Goal: Information Seeking & Learning: Find specific fact

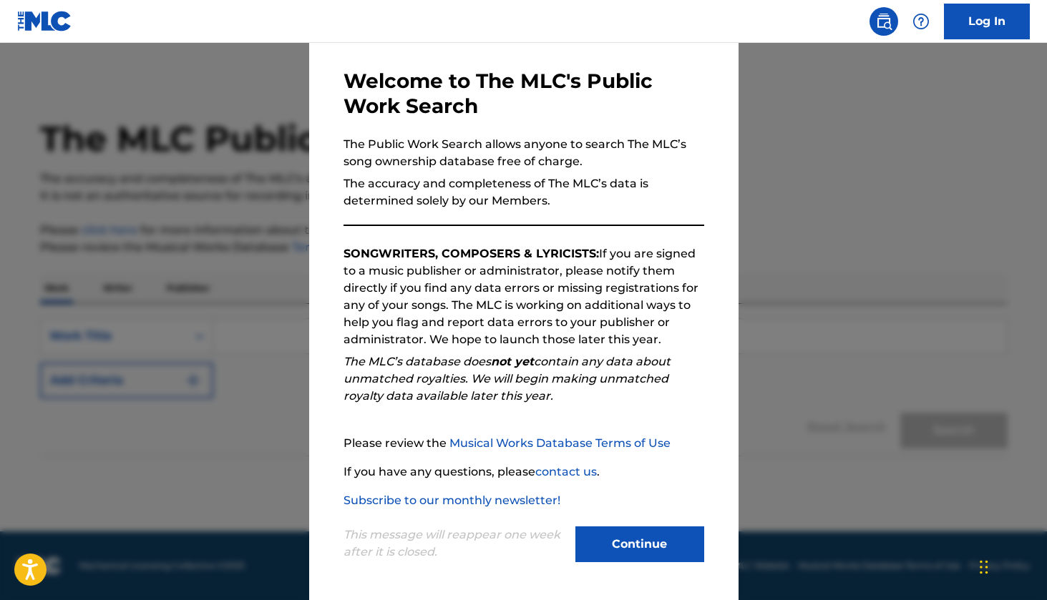
scroll to position [54, 0]
click at [648, 535] on button "Continue" at bounding box center [639, 545] width 129 height 36
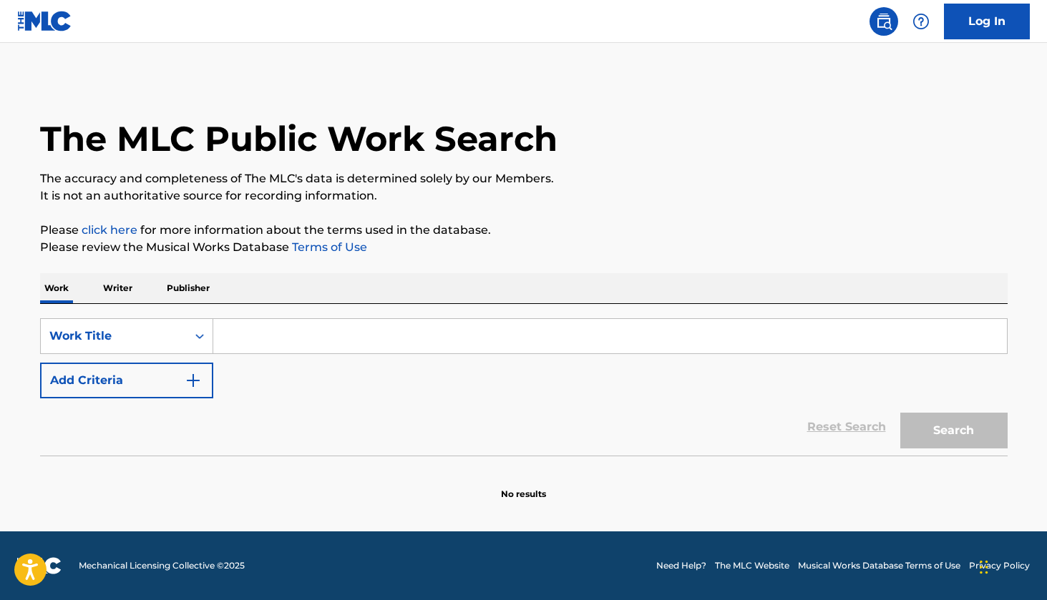
click at [387, 328] on input "Search Form" at bounding box center [610, 336] width 794 height 34
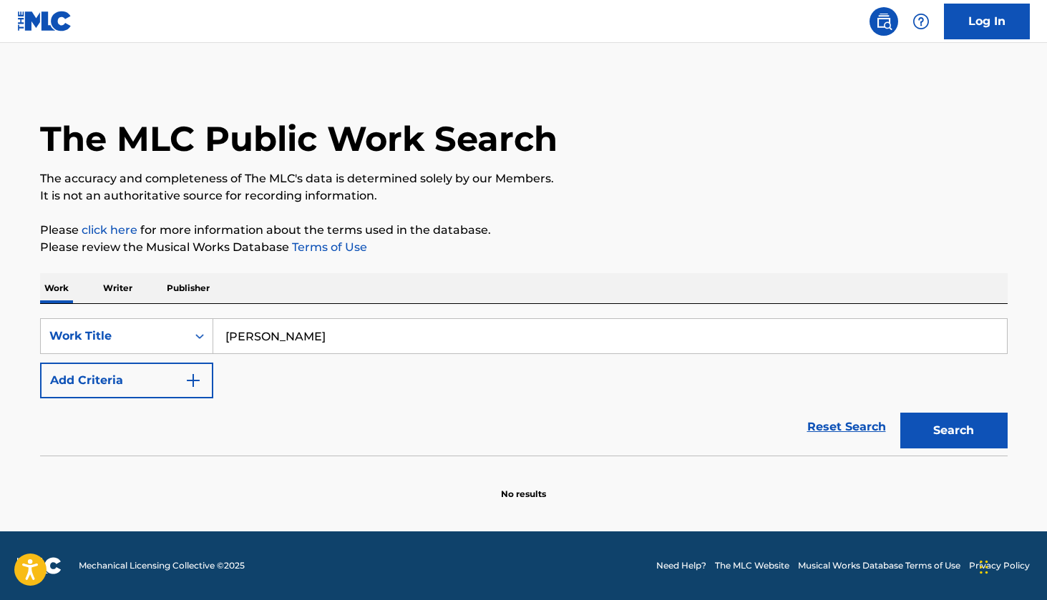
click at [262, 337] on input "[PERSON_NAME]" at bounding box center [610, 336] width 794 height 34
click at [254, 340] on input "[PERSON_NAME]" at bounding box center [610, 336] width 794 height 34
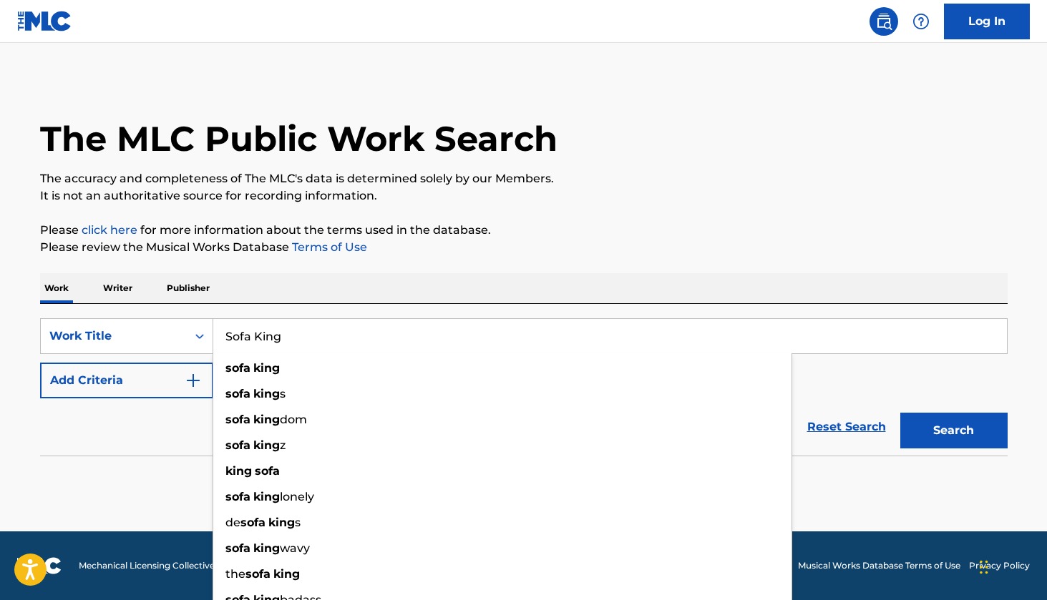
type input "Sofa King"
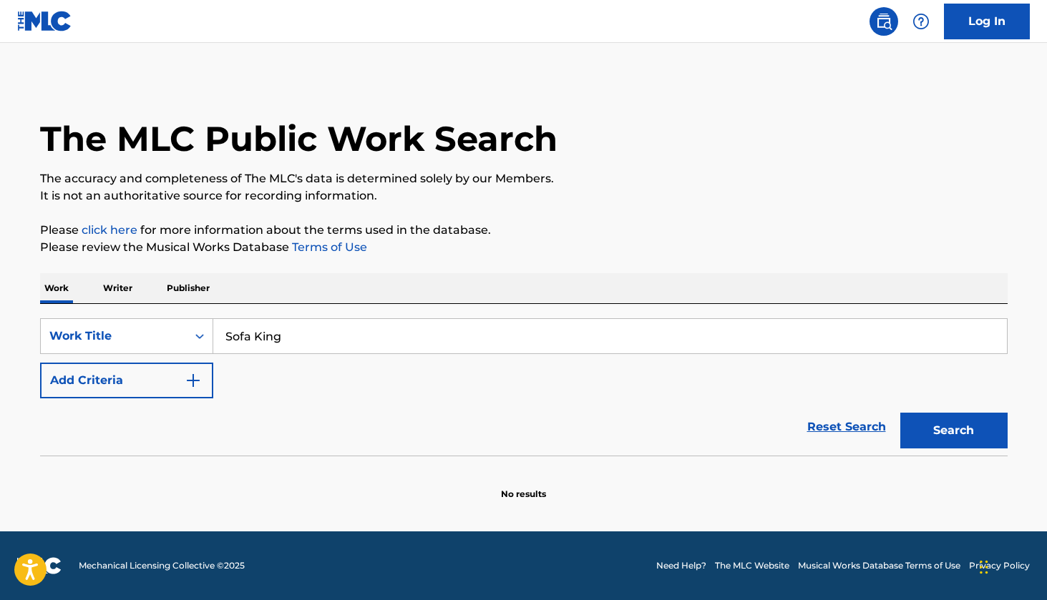
click at [974, 424] on button "Search" at bounding box center [953, 431] width 107 height 36
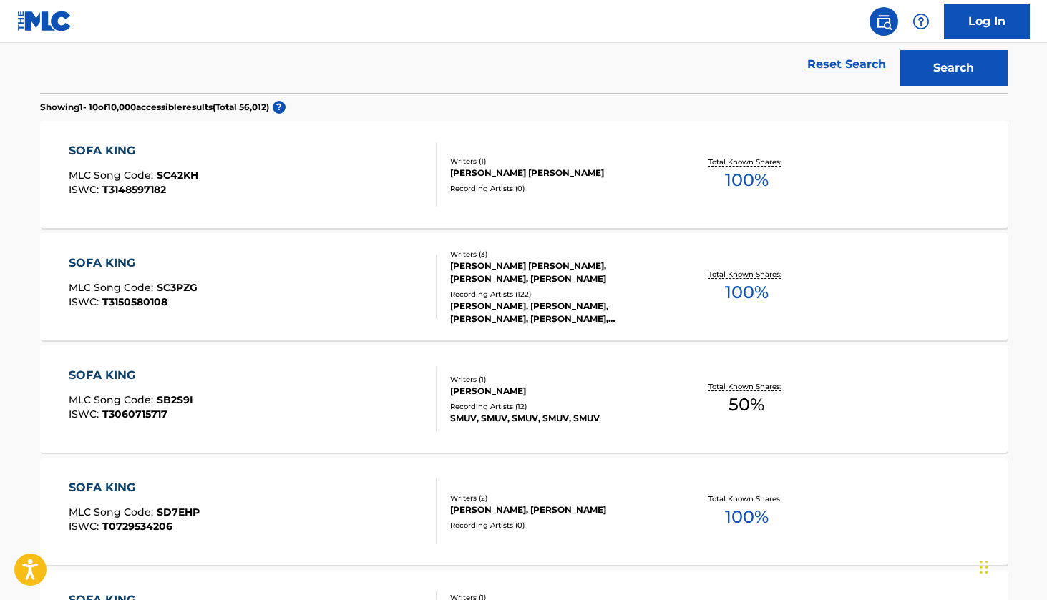
scroll to position [356, 0]
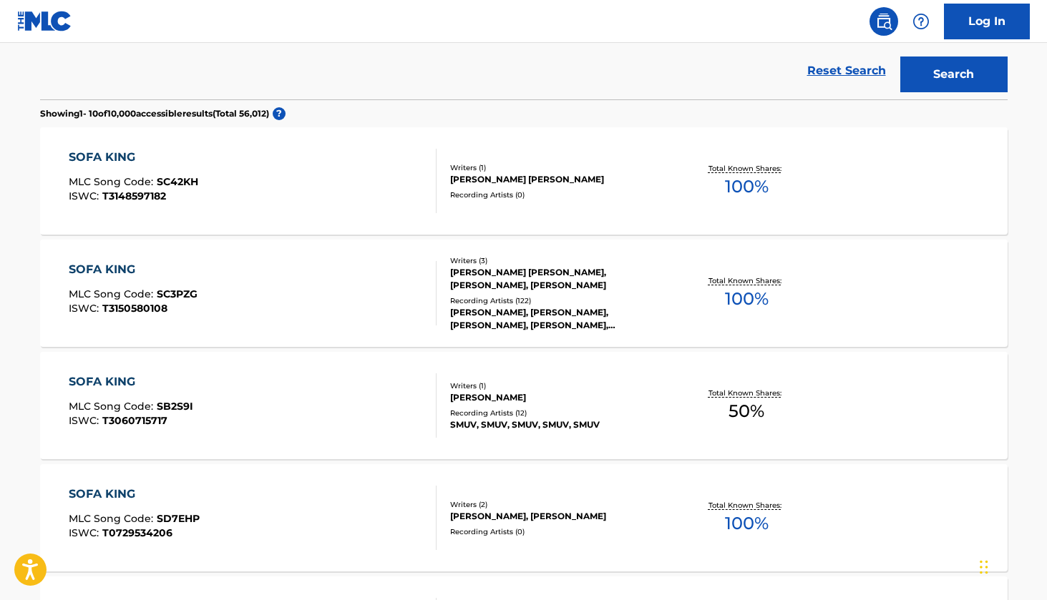
click at [116, 268] on div "SOFA KING" at bounding box center [133, 269] width 129 height 17
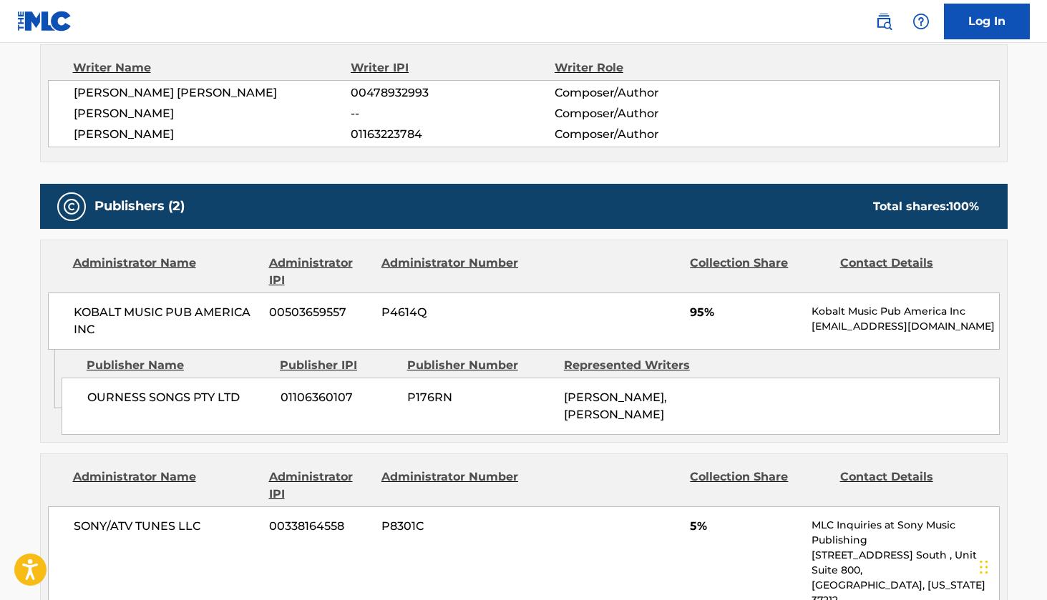
scroll to position [583, 0]
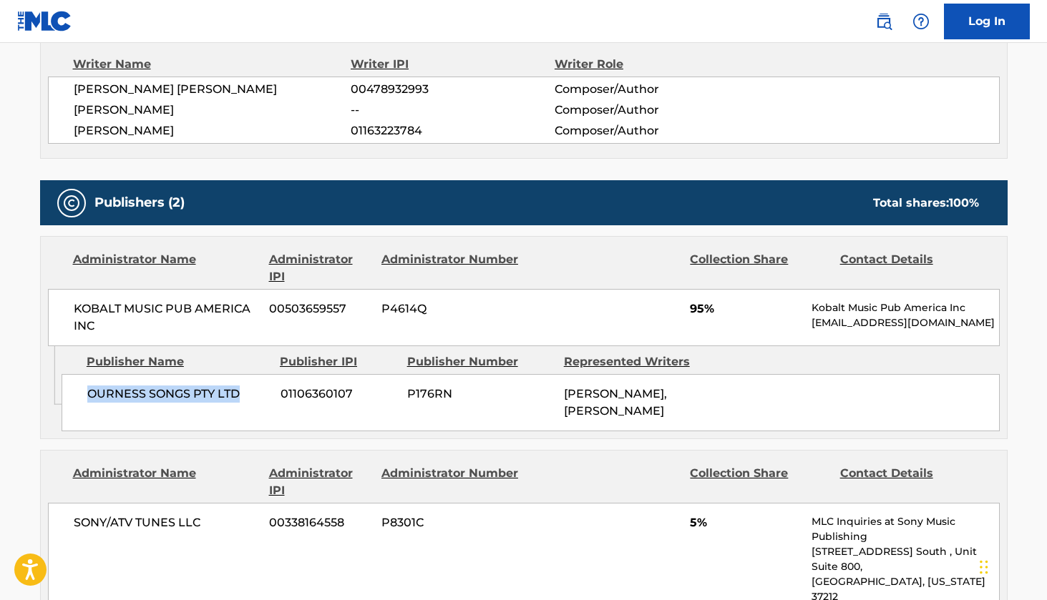
drag, startPoint x: 240, startPoint y: 390, endPoint x: 89, endPoint y: 392, distance: 151.7
click at [89, 392] on span "OURNESS SONGS PTY LTD" at bounding box center [178, 394] width 182 height 17
copy span "OURNESS SONGS PTY LTD"
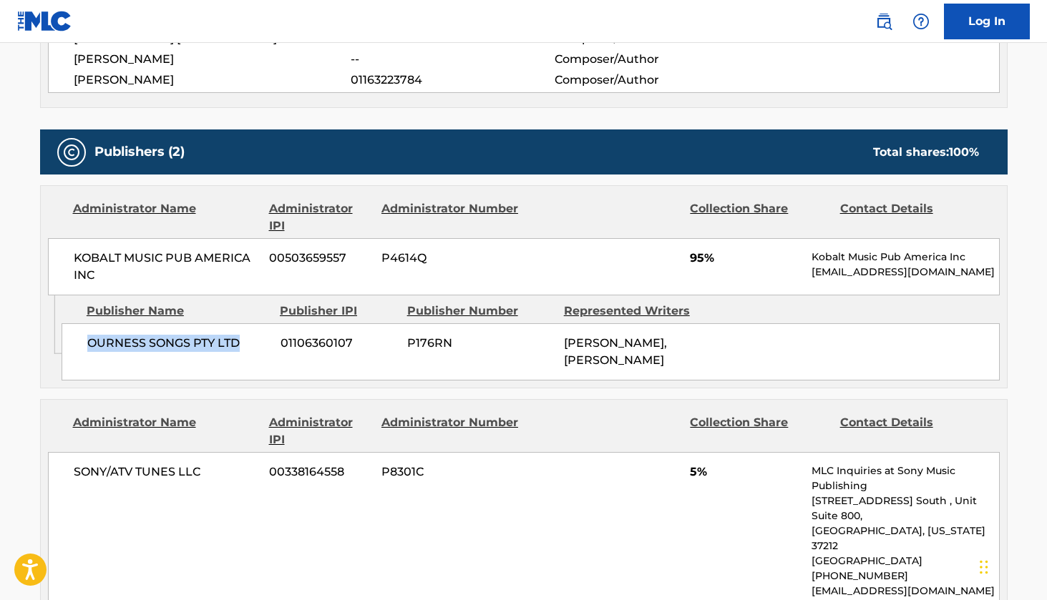
scroll to position [633, 0]
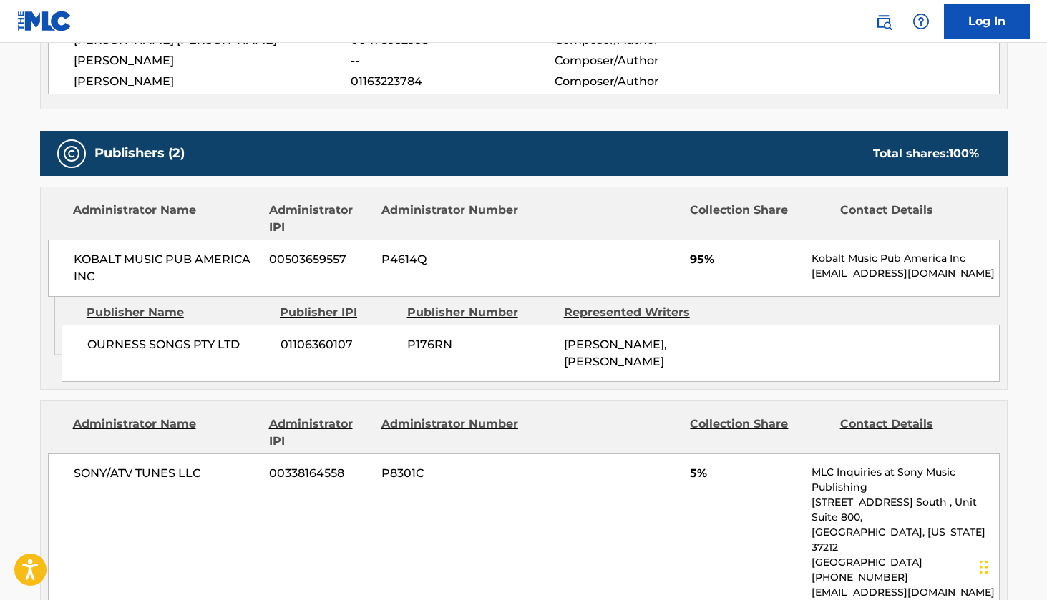
click at [744, 359] on div "OURNESS SONGS PTY LTD 01106360107 P176RN [PERSON_NAME], [PERSON_NAME]" at bounding box center [531, 353] width 938 height 57
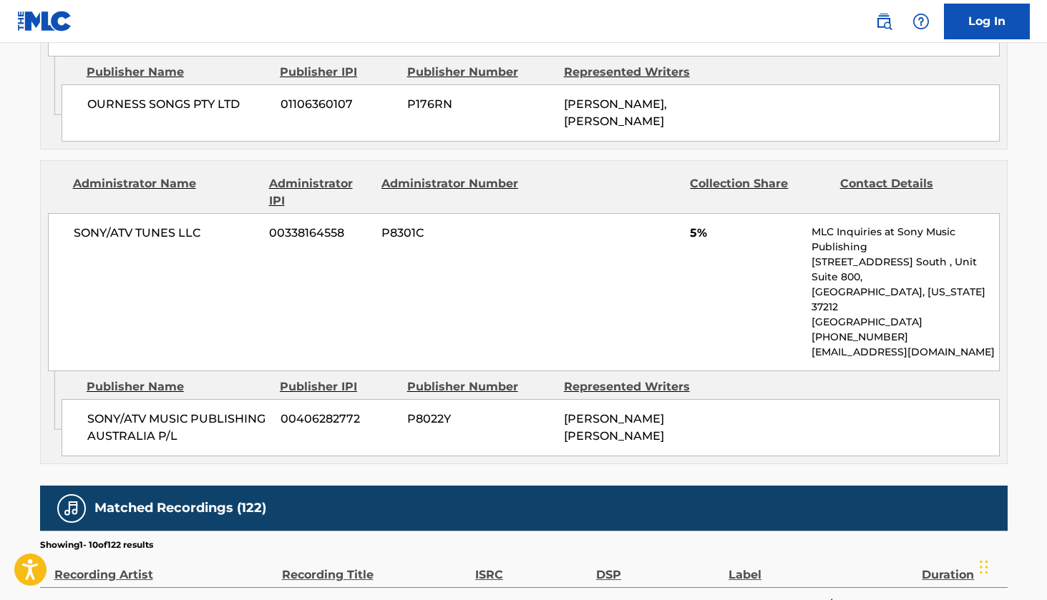
scroll to position [882, 0]
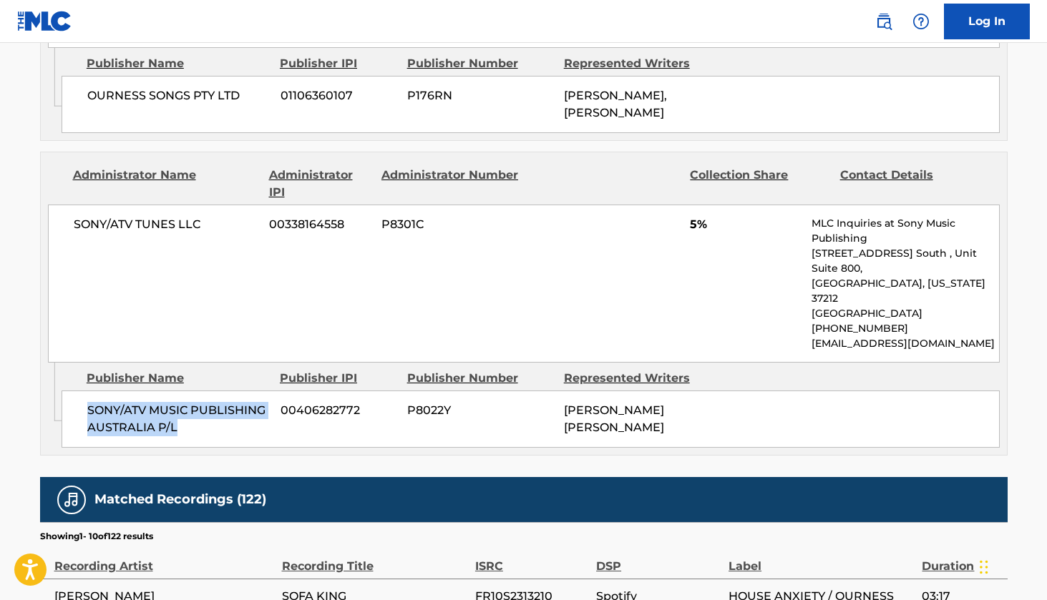
drag, startPoint x: 220, startPoint y: 394, endPoint x: 64, endPoint y: 373, distance: 157.5
click at [64, 391] on div "SONY/ATV MUSIC PUBLISHING AUSTRALIA P/L 00406282772 P8022Y [PERSON_NAME] [PERSO…" at bounding box center [531, 419] width 938 height 57
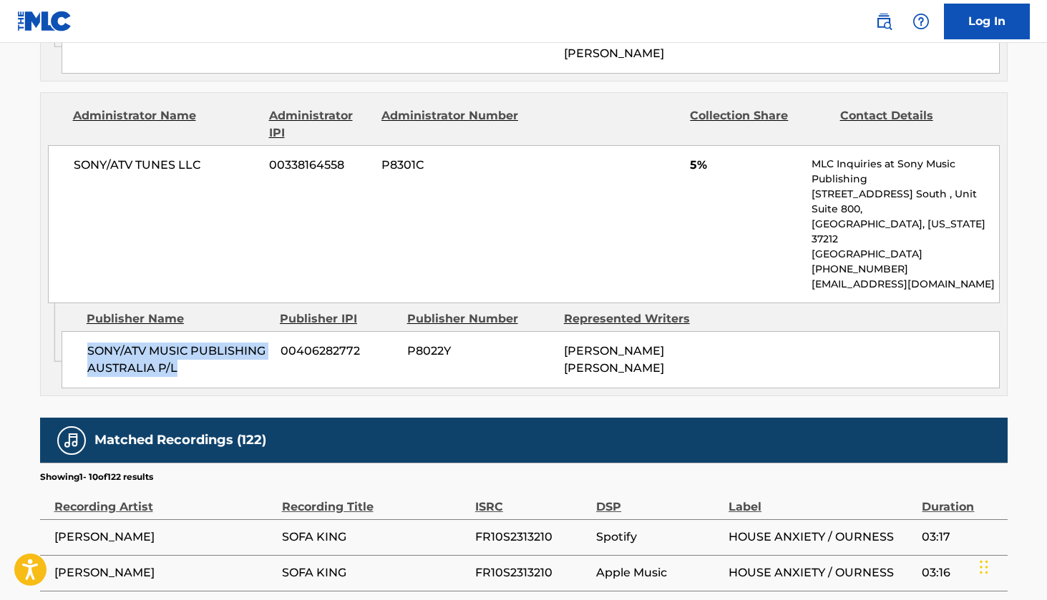
scroll to position [925, 0]
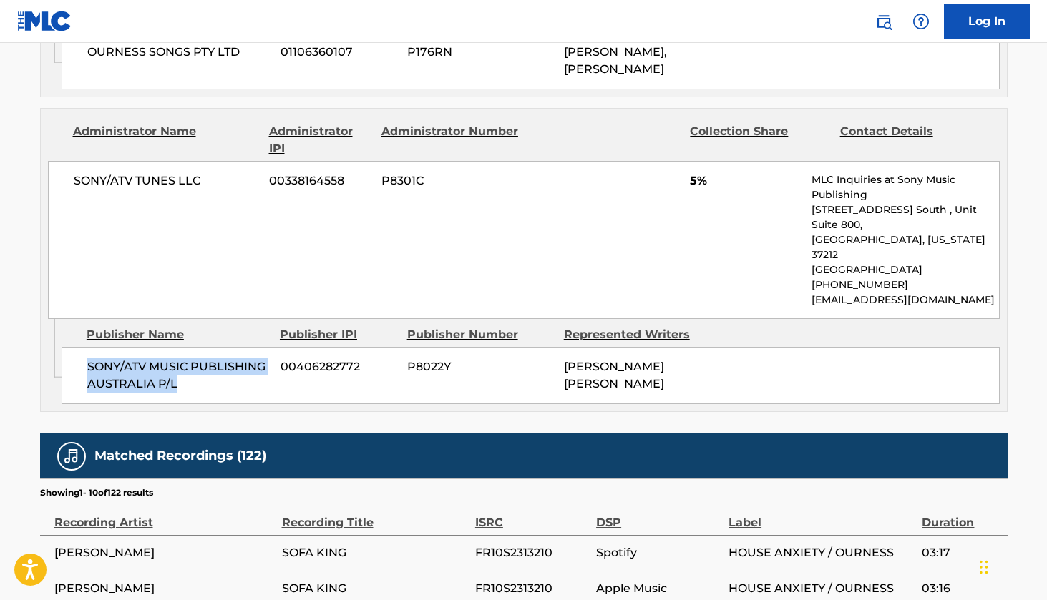
copy span "SONY/ATV MUSIC PUBLISHING AUSTRALIA P/L"
click at [559, 389] on div "Work Detail Member Work Identifier -- MLC Song Code SC3PZG ISWC T3150580108 Dur…" at bounding box center [524, 136] width 968 height 1615
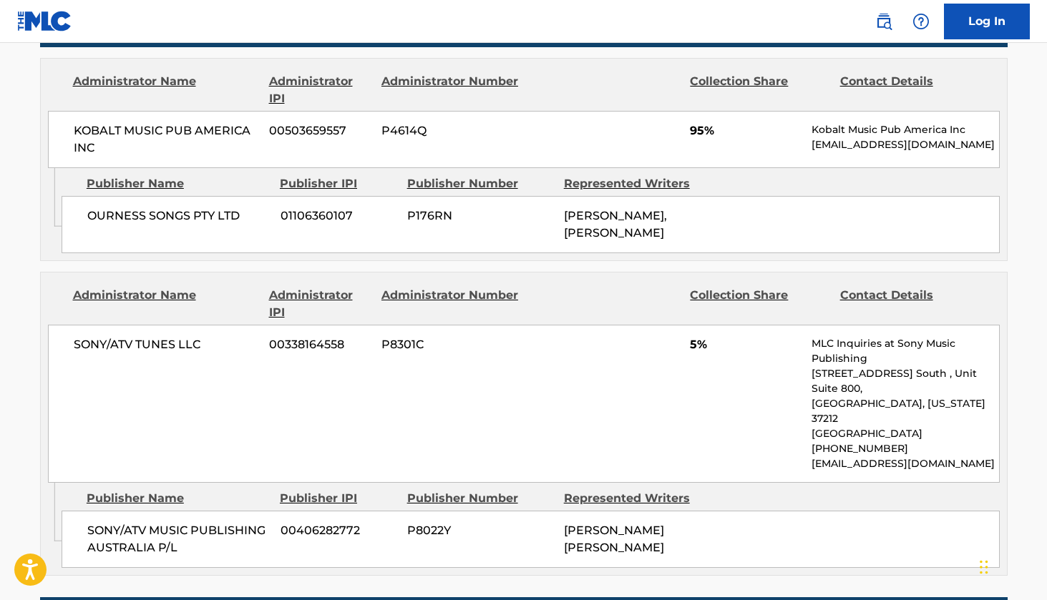
scroll to position [756, 0]
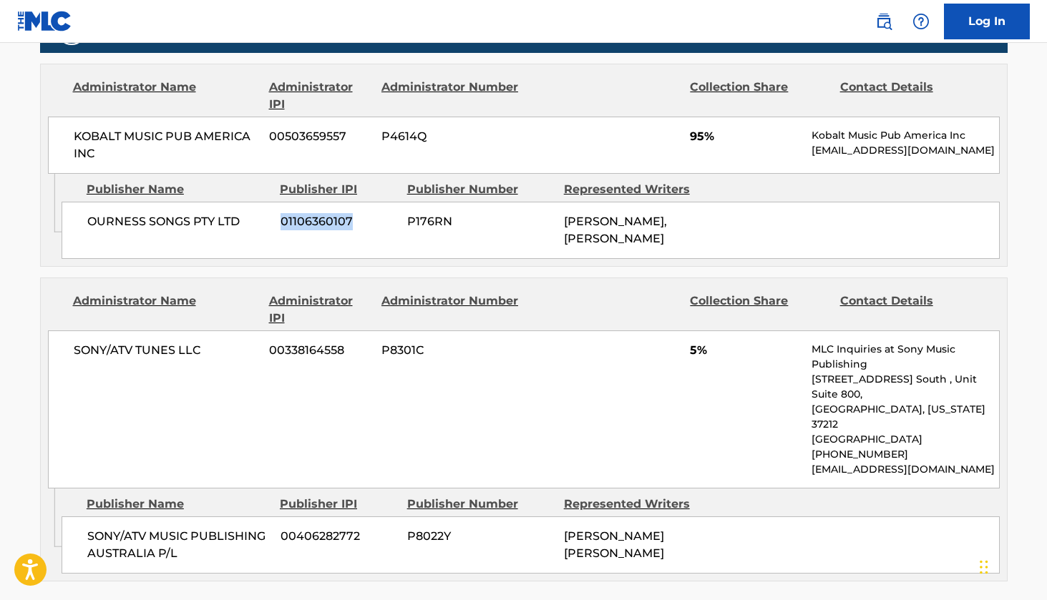
drag, startPoint x: 278, startPoint y: 220, endPoint x: 367, endPoint y: 228, distance: 89.1
click at [367, 228] on div "OURNESS SONGS PTY LTD 01106360107 P176RN [PERSON_NAME], [PERSON_NAME]" at bounding box center [531, 230] width 938 height 57
copy span "01106360107"
click at [404, 366] on div "SONY/ATV TUNES LLC 00338164558 P8301C 5% MLC Inquiries at Sony Music Publishing…" at bounding box center [524, 410] width 952 height 158
drag, startPoint x: 353, startPoint y: 351, endPoint x: 271, endPoint y: 351, distance: 81.6
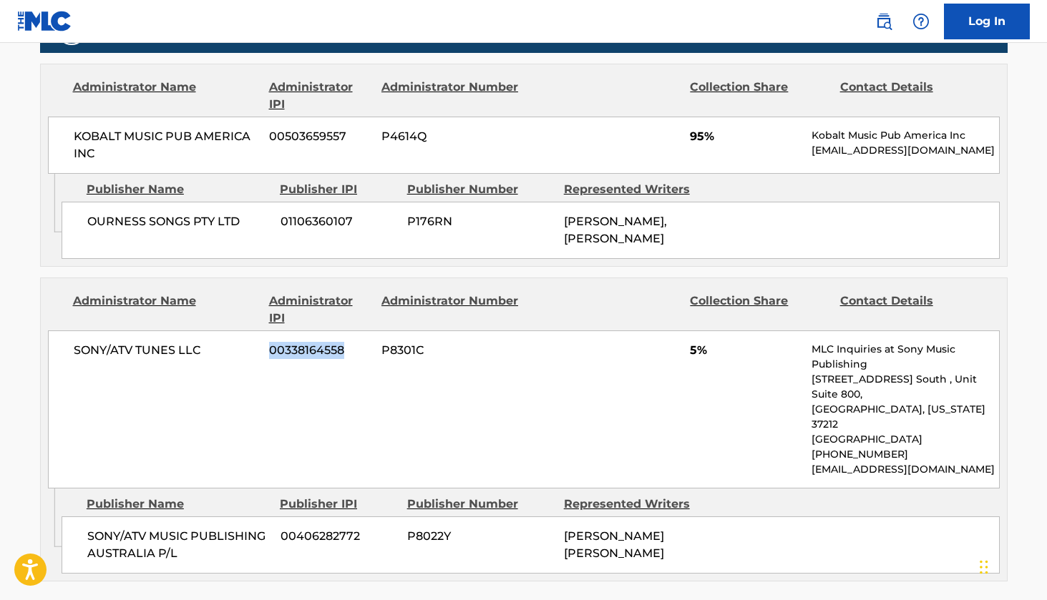
click at [271, 351] on span "00338164558" at bounding box center [320, 350] width 102 height 17
copy span "00338164558"
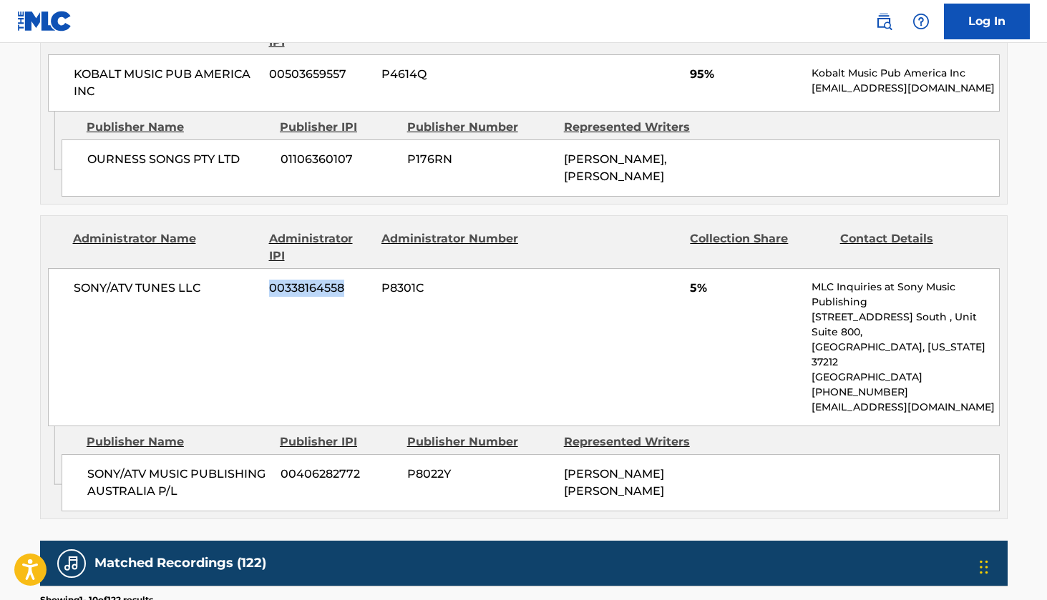
scroll to position [819, 0]
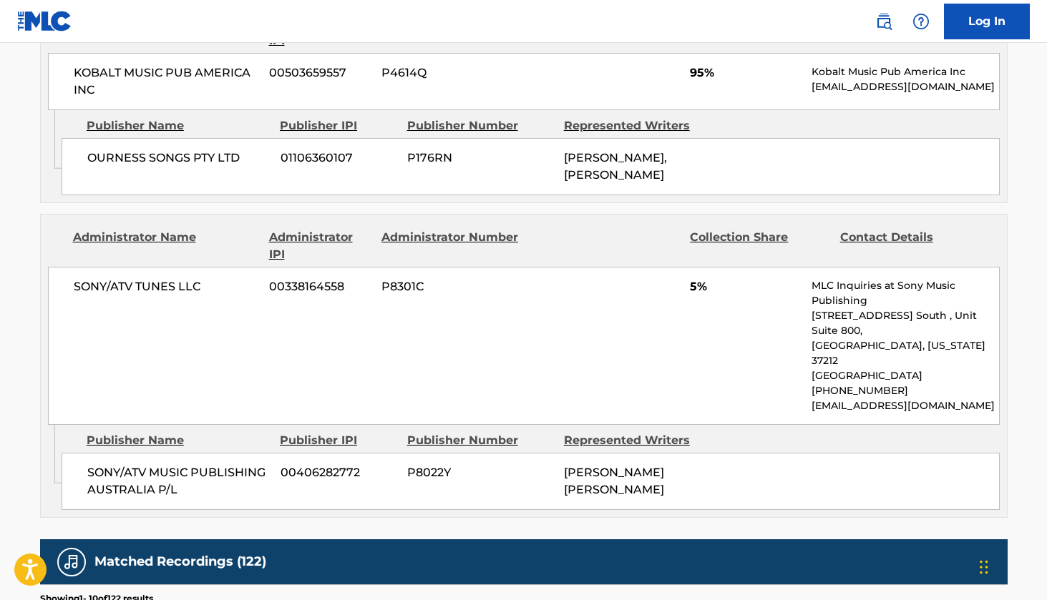
click at [550, 275] on div "SONY/ATV TUNES LLC 00338164558 P8301C 5% MLC Inquiries at Sony Music Publishing…" at bounding box center [524, 346] width 952 height 158
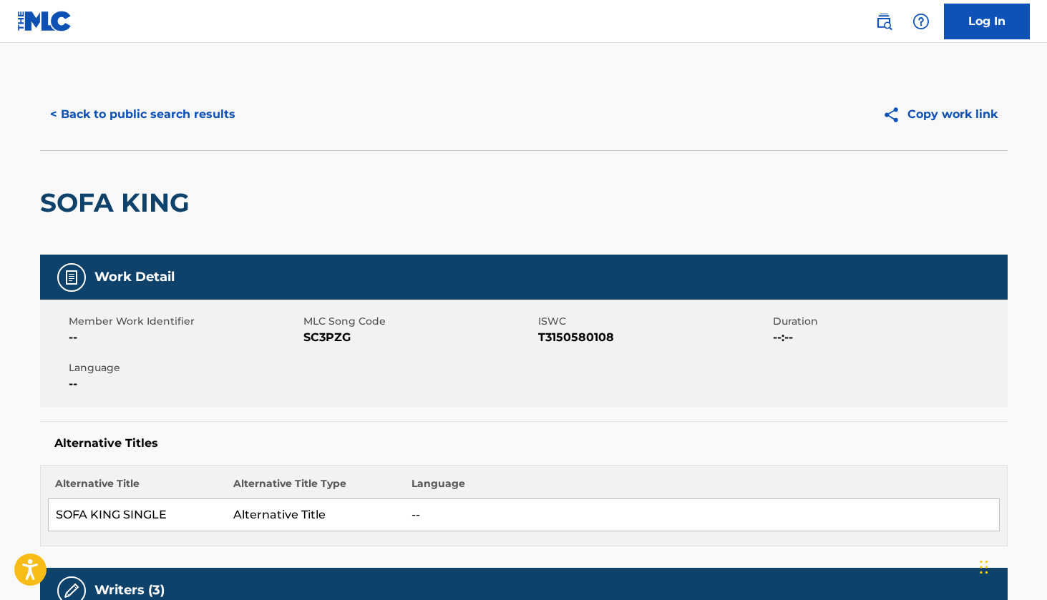
scroll to position [0, 0]
click at [121, 107] on button "< Back to public search results" at bounding box center [142, 115] width 205 height 36
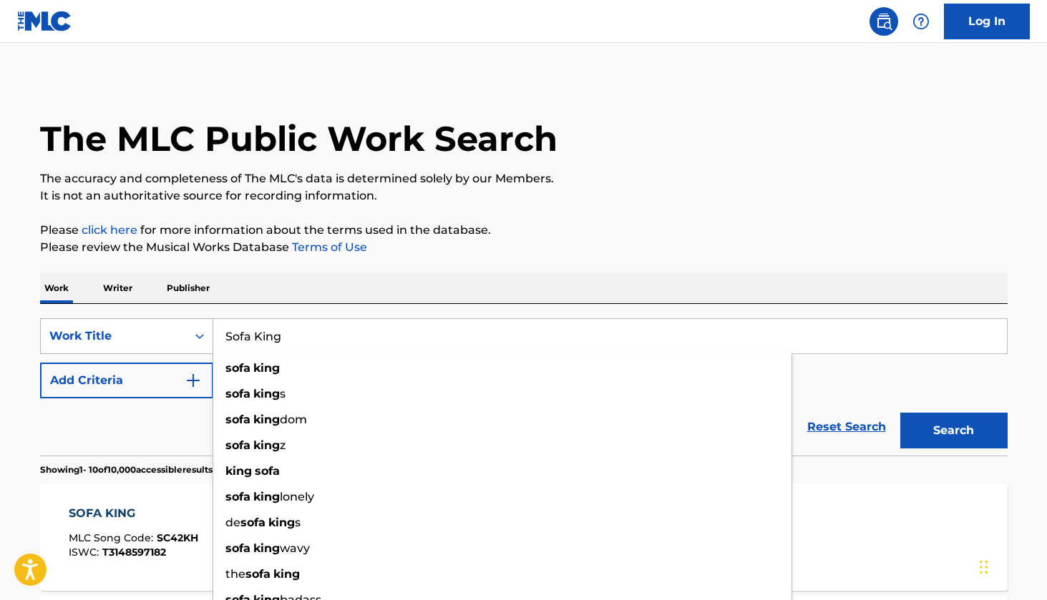
drag, startPoint x: 331, startPoint y: 331, endPoint x: 147, endPoint y: 328, distance: 184.7
click at [147, 328] on div "SearchWithCriteria24f72f5a-d1b6-4a39-8cff-e31d39a59b37 Work Title Sofa King sof…" at bounding box center [524, 336] width 968 height 36
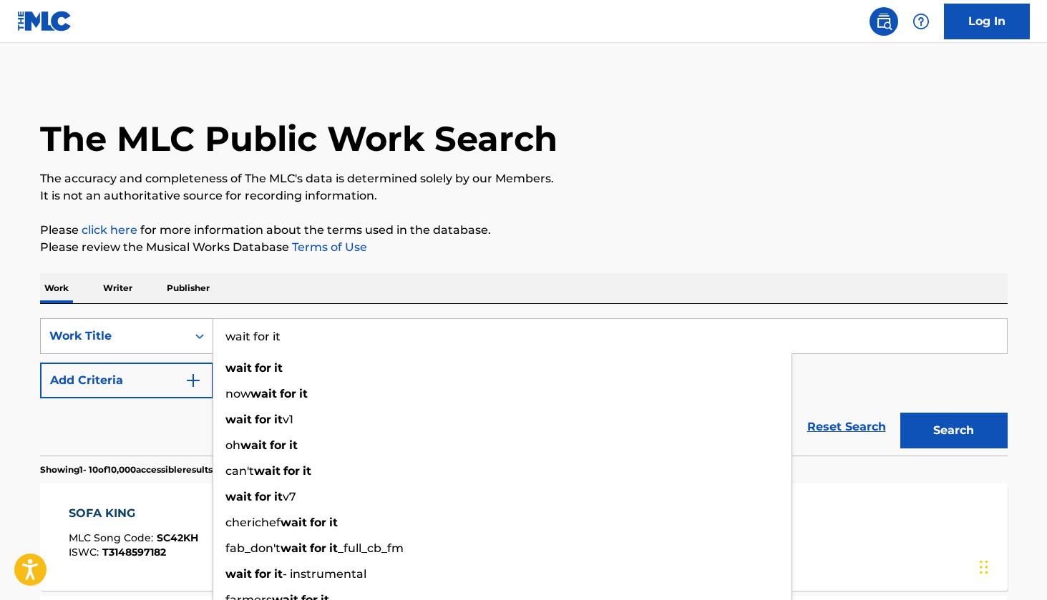
click at [953, 431] on button "Search" at bounding box center [953, 431] width 107 height 36
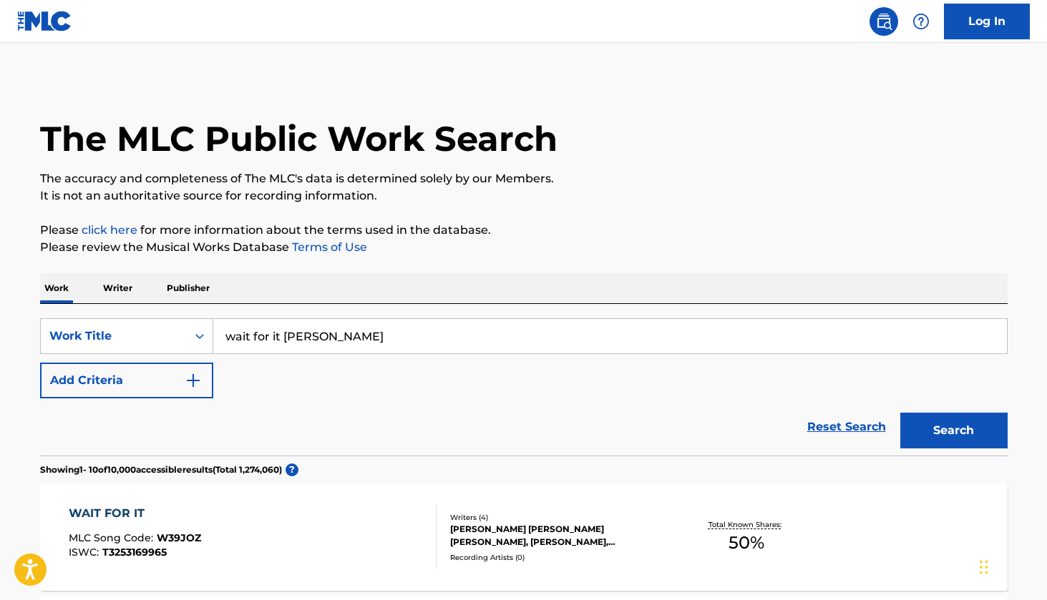
click at [953, 431] on button "Search" at bounding box center [953, 431] width 107 height 36
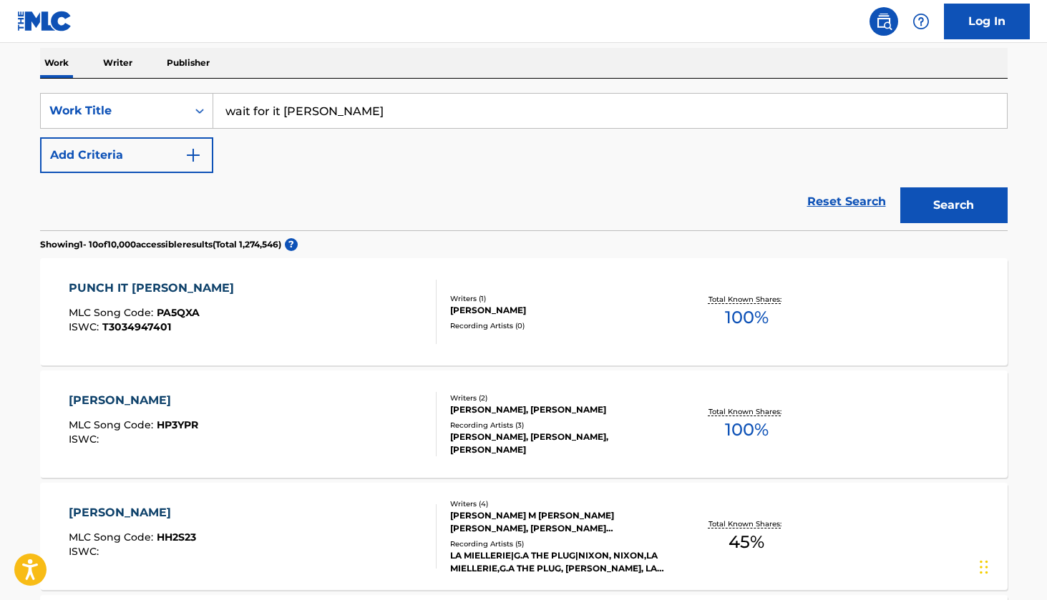
scroll to position [197, 0]
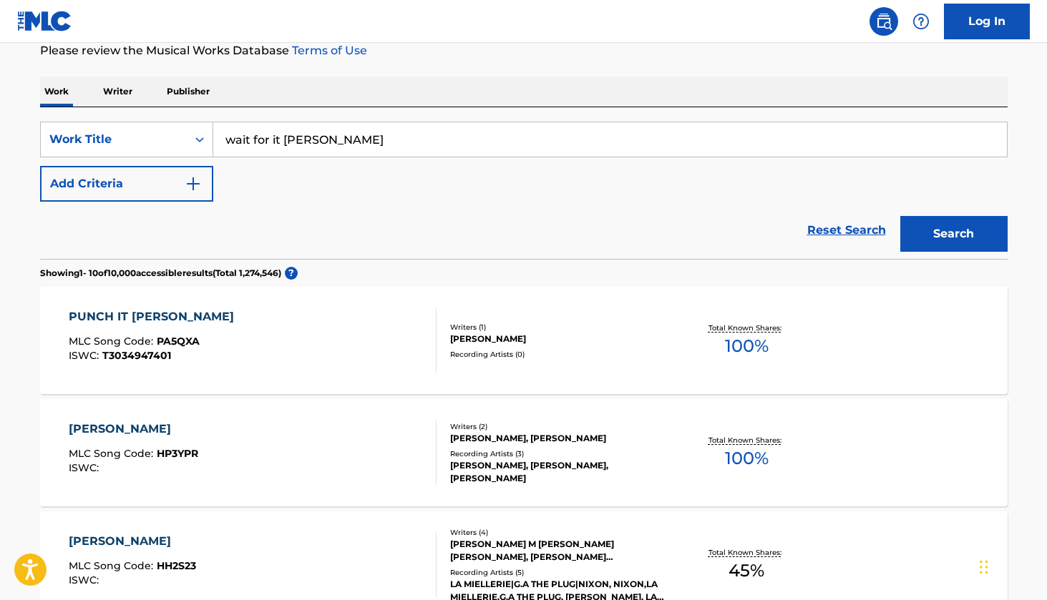
drag, startPoint x: 360, startPoint y: 134, endPoint x: 282, endPoint y: 134, distance: 78.0
click at [282, 134] on input "wait for it [PERSON_NAME]" at bounding box center [610, 139] width 794 height 34
type input "wait for it [PERSON_NAME]"
click at [953, 234] on button "Search" at bounding box center [953, 234] width 107 height 36
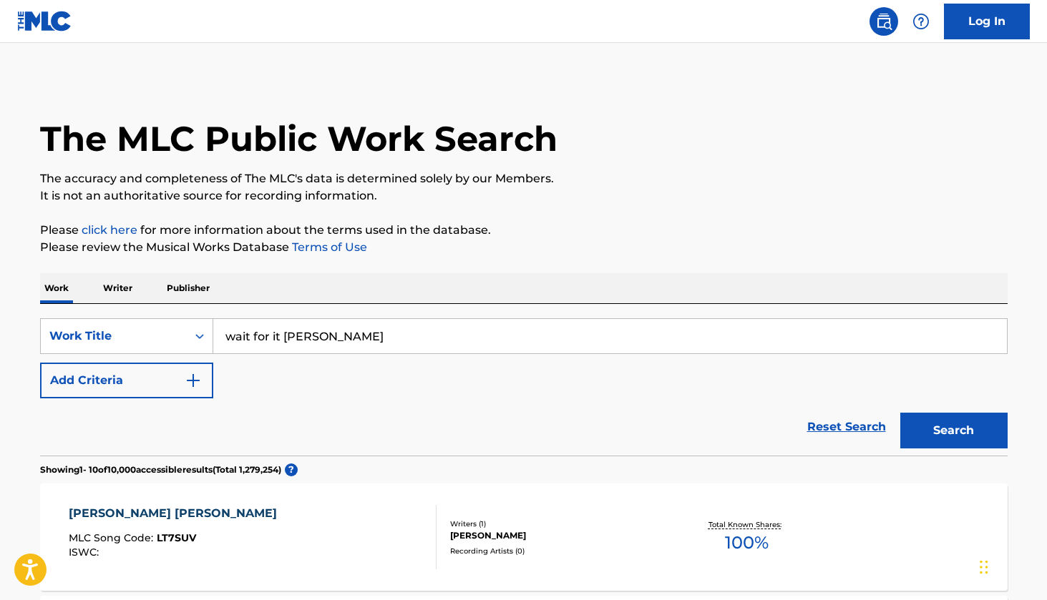
scroll to position [0, 0]
drag, startPoint x: 413, startPoint y: 324, endPoint x: 204, endPoint y: 323, distance: 209.0
click at [204, 323] on div "SearchWithCriteria24f72f5a-d1b6-4a39-8cff-e31d39a59b37 Work Title wait for it […" at bounding box center [524, 336] width 968 height 36
drag, startPoint x: 377, startPoint y: 348, endPoint x: 203, endPoint y: 341, distance: 174.8
click at [203, 341] on div "SearchWithCriteria24f72f5a-d1b6-4a39-8cff-e31d39a59b37 Work Title wait for it […" at bounding box center [524, 336] width 968 height 36
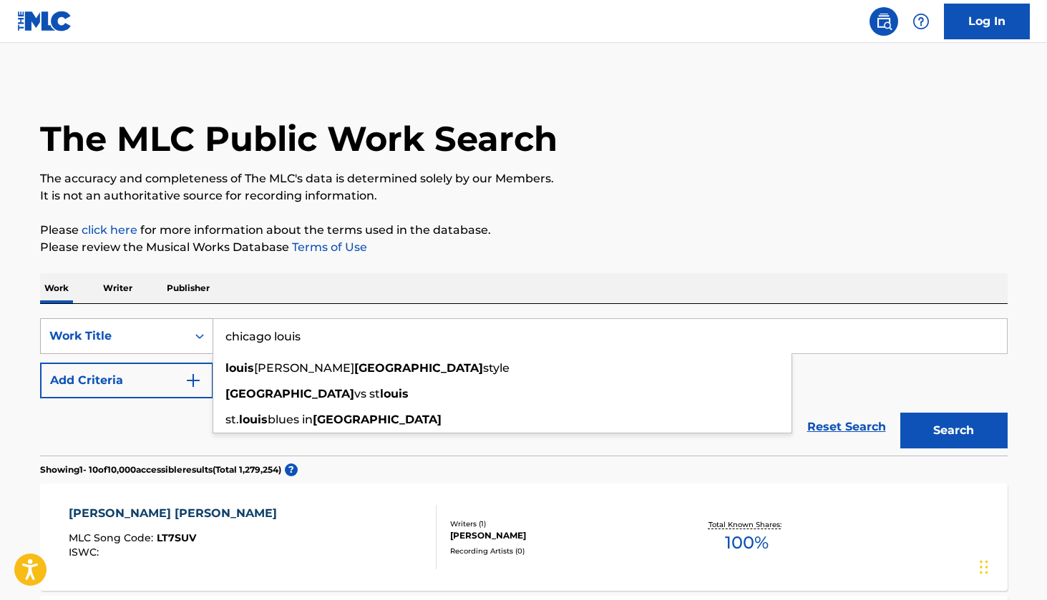
click at [953, 431] on button "Search" at bounding box center [953, 431] width 107 height 36
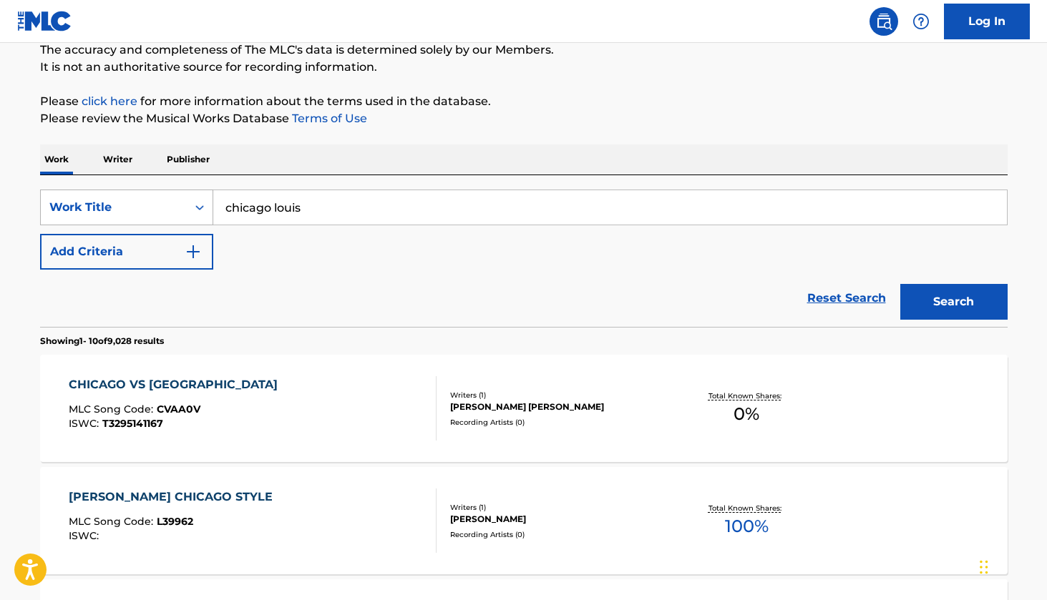
scroll to position [205, 0]
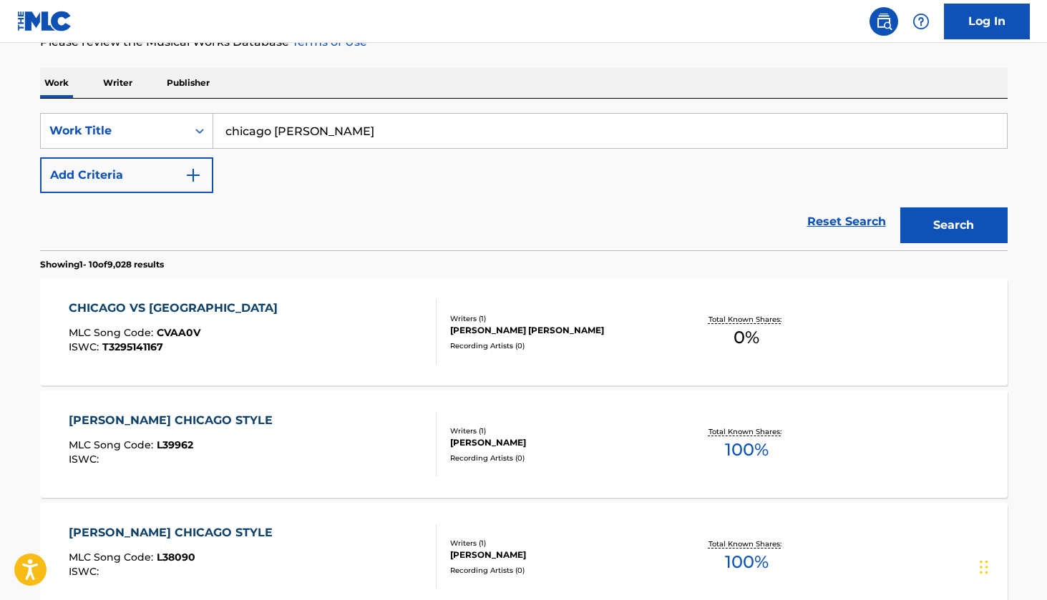
type input "chicago [PERSON_NAME]"
click at [953, 225] on button "Search" at bounding box center [953, 226] width 107 height 36
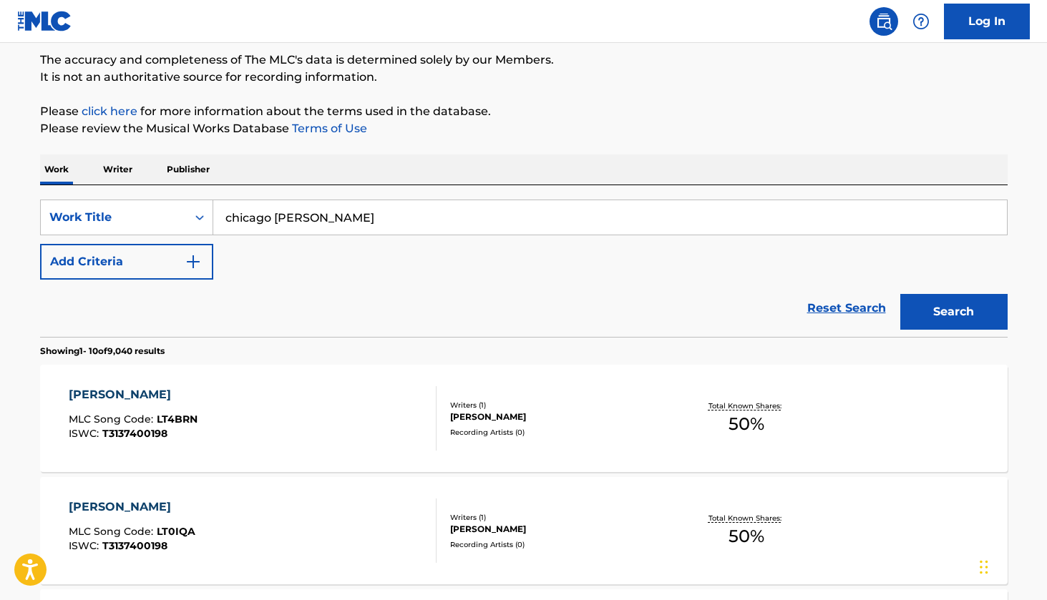
scroll to position [0, 0]
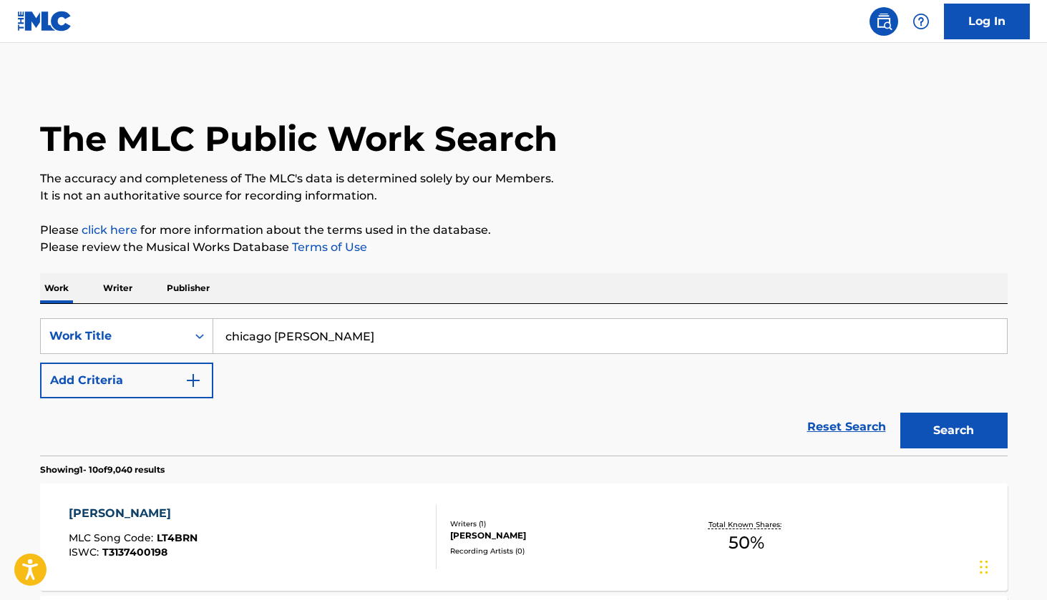
drag, startPoint x: 417, startPoint y: 321, endPoint x: 360, endPoint y: 324, distance: 57.4
click at [360, 323] on input "chicago [PERSON_NAME]" at bounding box center [610, 336] width 794 height 34
drag, startPoint x: 381, startPoint y: 341, endPoint x: 155, endPoint y: 335, distance: 226.2
click at [155, 335] on div "SearchWithCriteria24f72f5a-d1b6-4a39-8cff-e31d39a59b37 Work Title chicago [PERS…" at bounding box center [524, 336] width 968 height 36
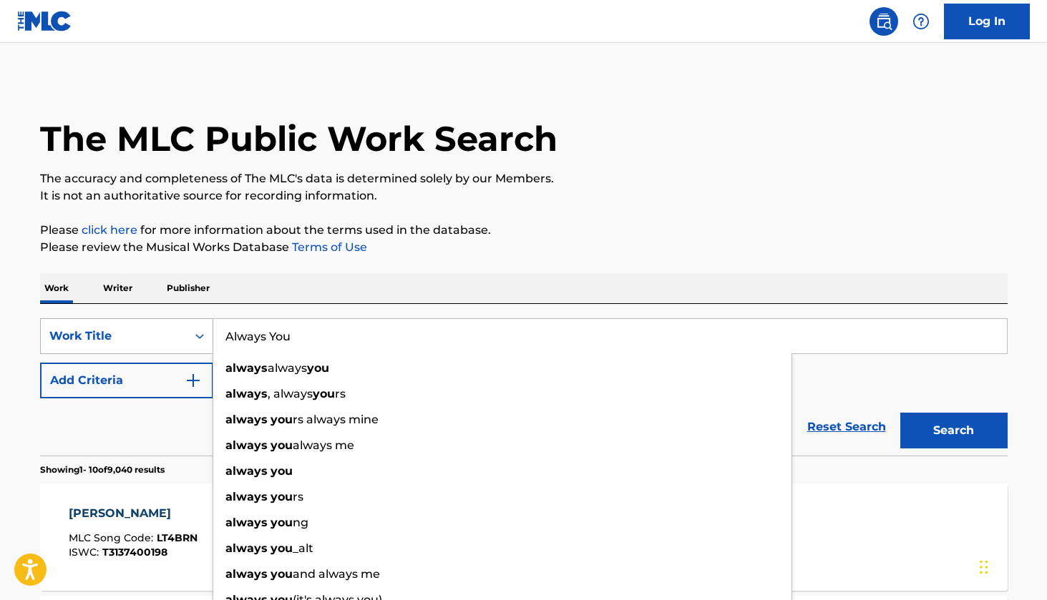
type input "Always You"
click at [953, 431] on button "Search" at bounding box center [953, 431] width 107 height 36
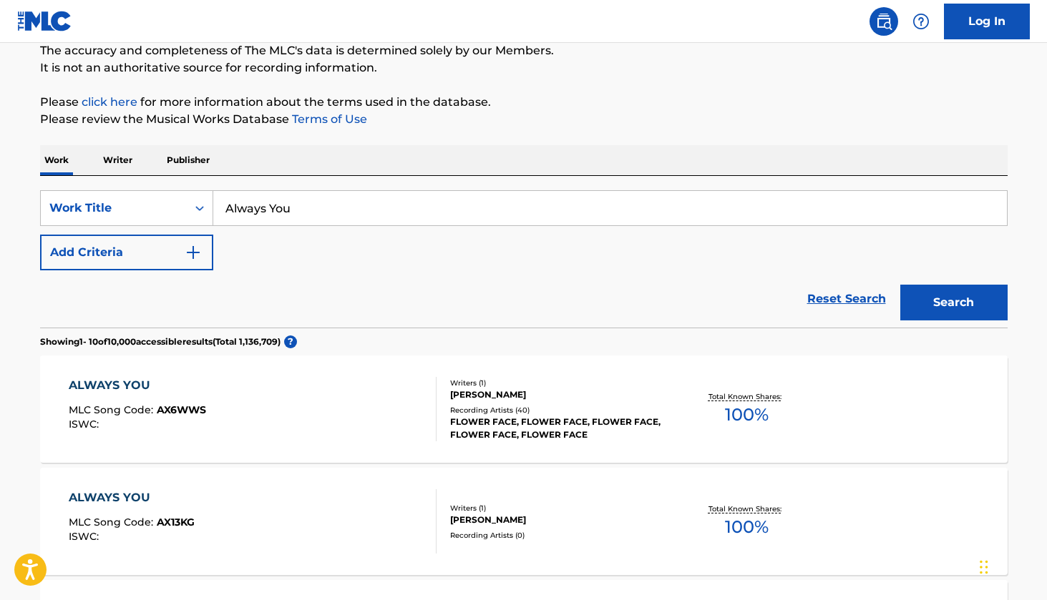
scroll to position [143, 0]
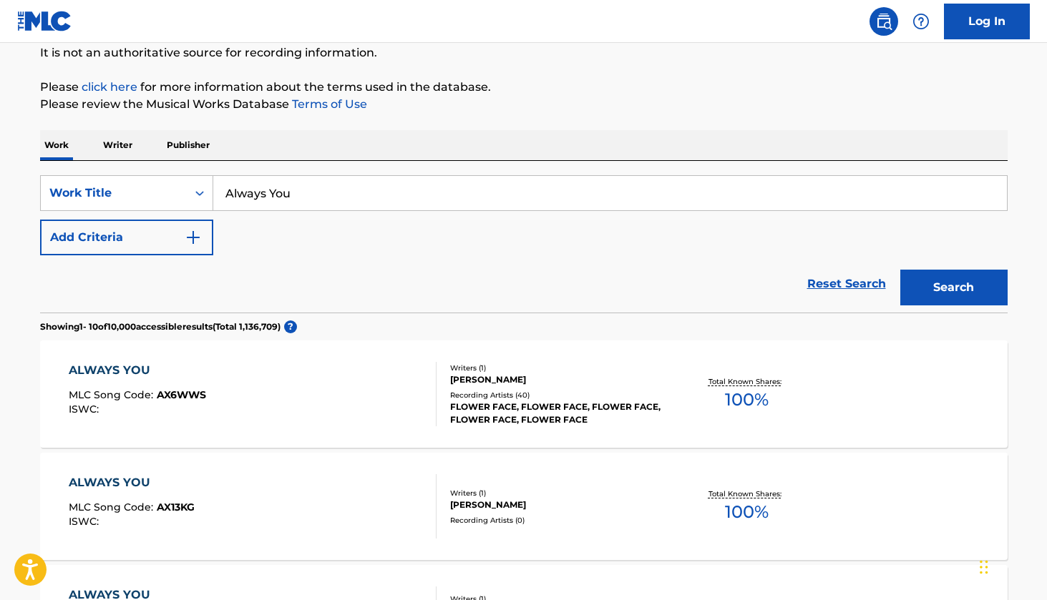
click at [111, 252] on button "Add Criteria" at bounding box center [126, 238] width 173 height 36
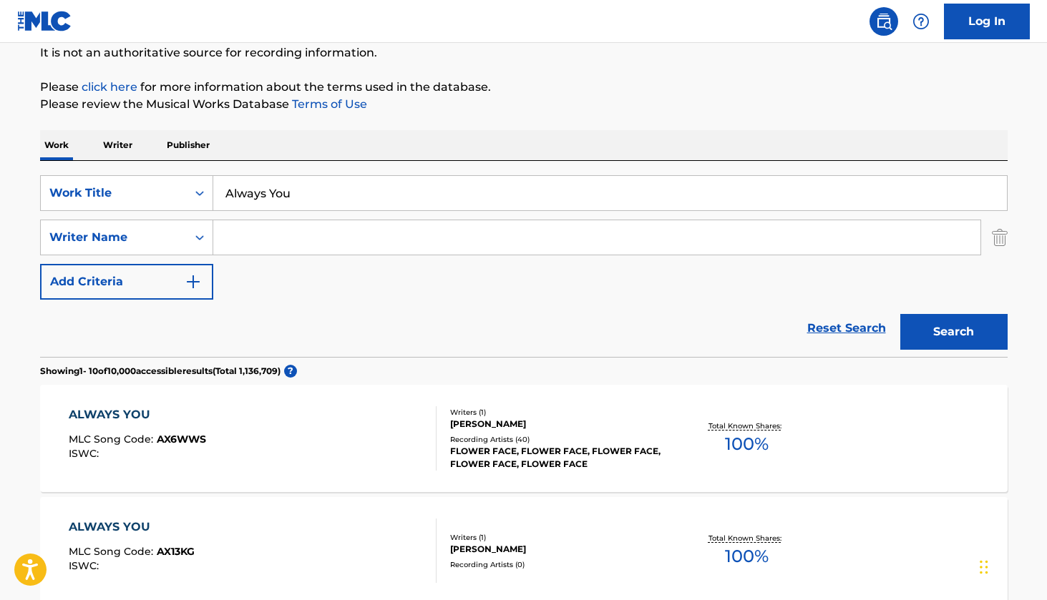
click at [242, 235] on input "Search Form" at bounding box center [596, 237] width 767 height 34
type input "l"
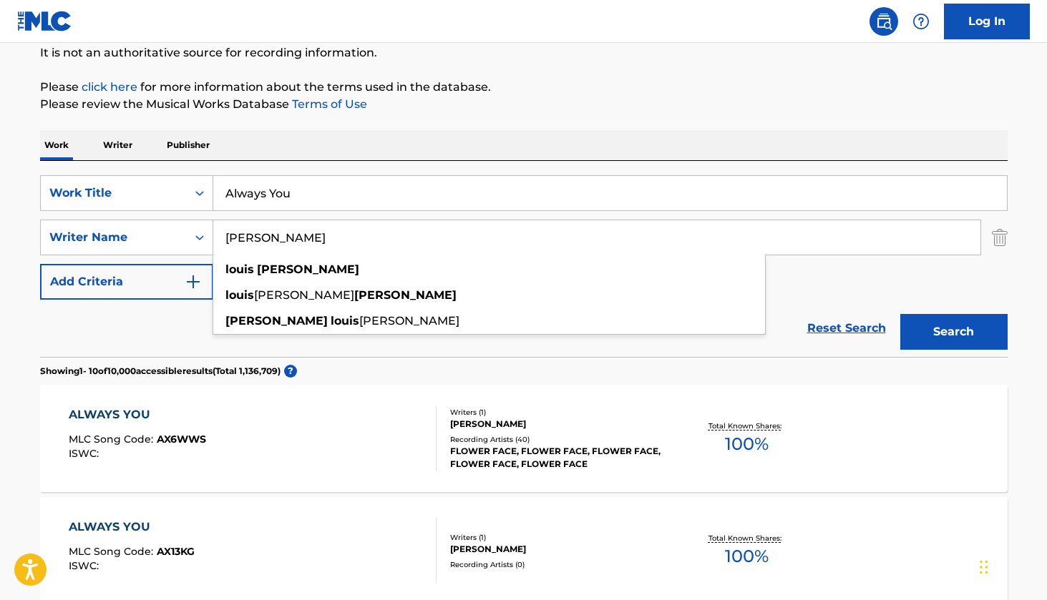
type input "[PERSON_NAME]"
click at [953, 332] on button "Search" at bounding box center [953, 332] width 107 height 36
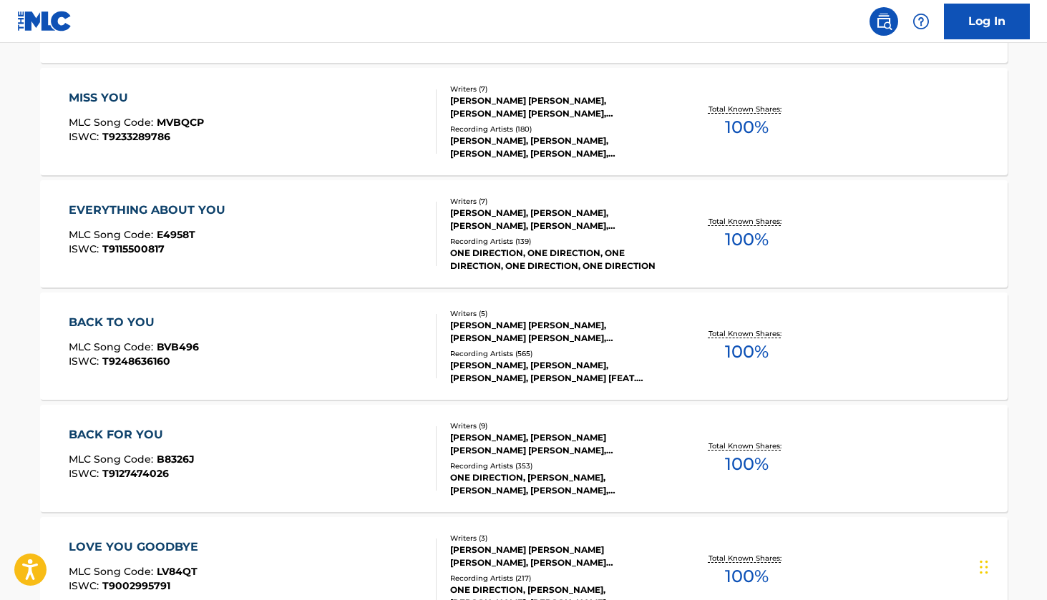
scroll to position [543, 0]
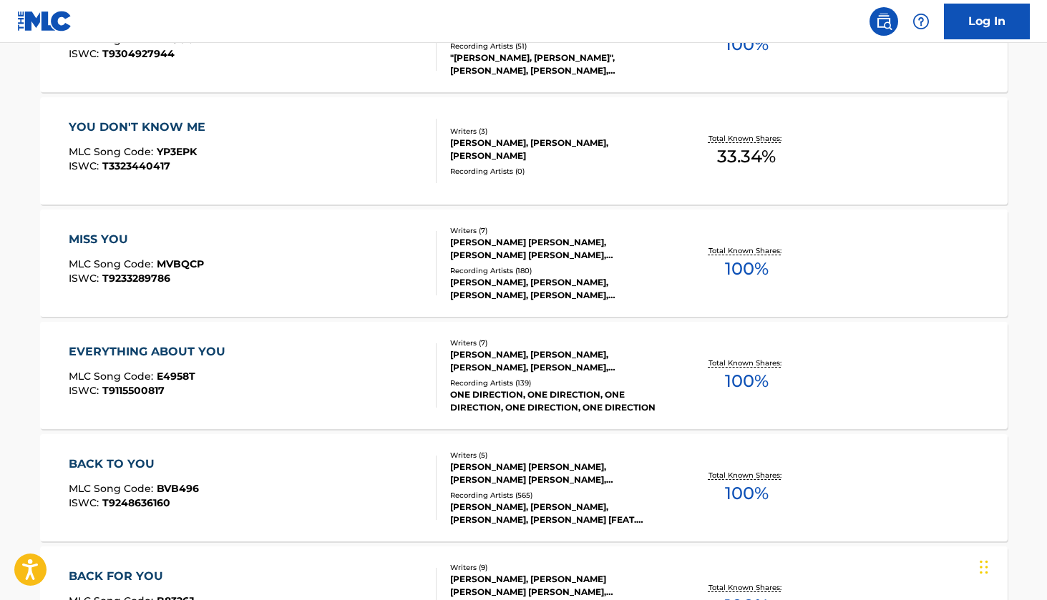
click at [183, 130] on div "YOU DON'T KNOW ME" at bounding box center [141, 127] width 144 height 17
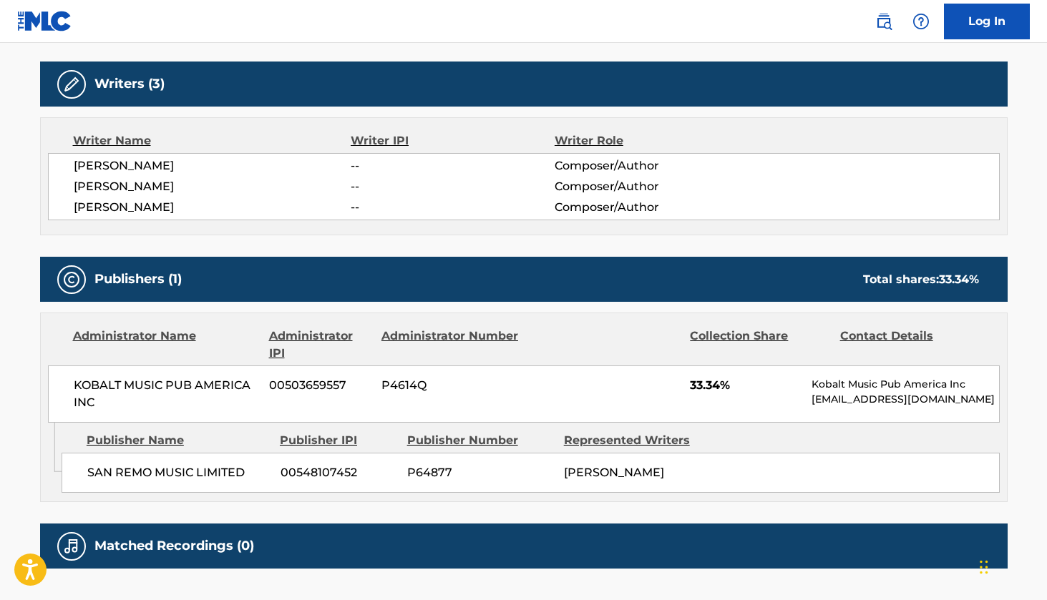
scroll to position [445, 0]
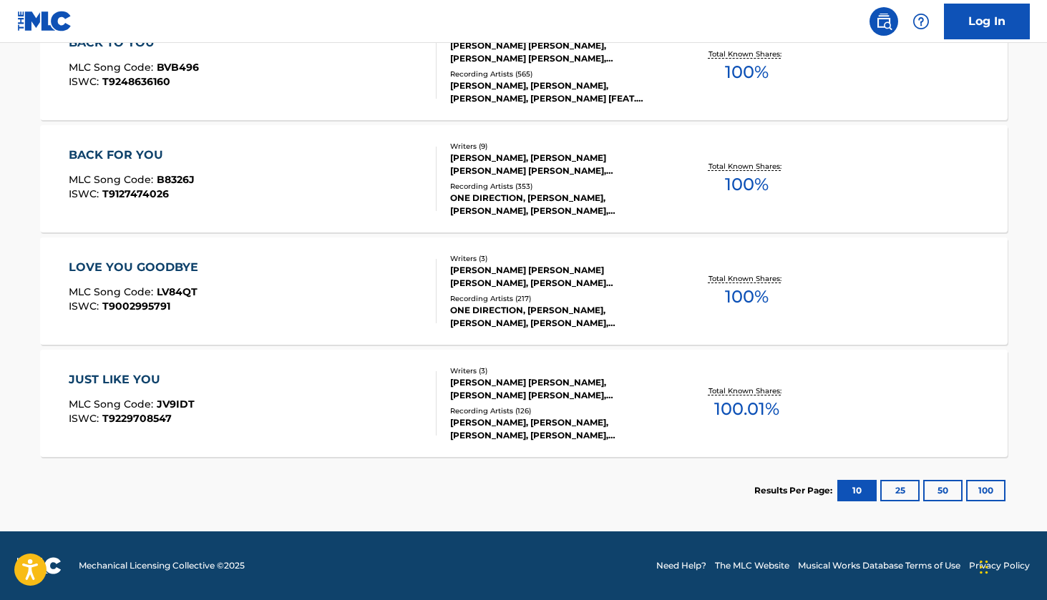
scroll to position [965, 0]
click at [914, 493] on button "25" at bounding box center [899, 490] width 39 height 21
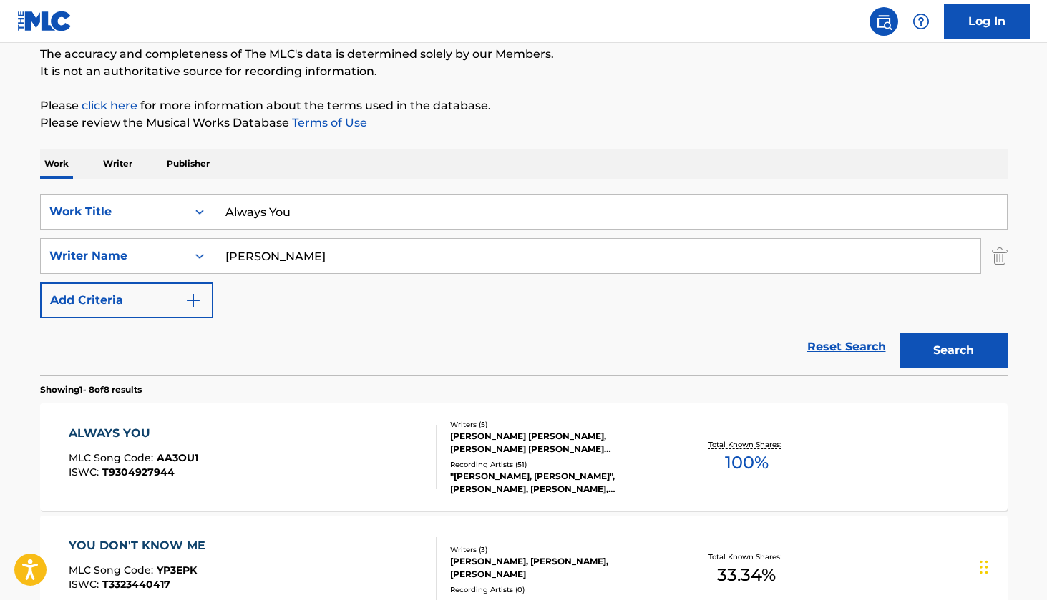
scroll to position [136, 0]
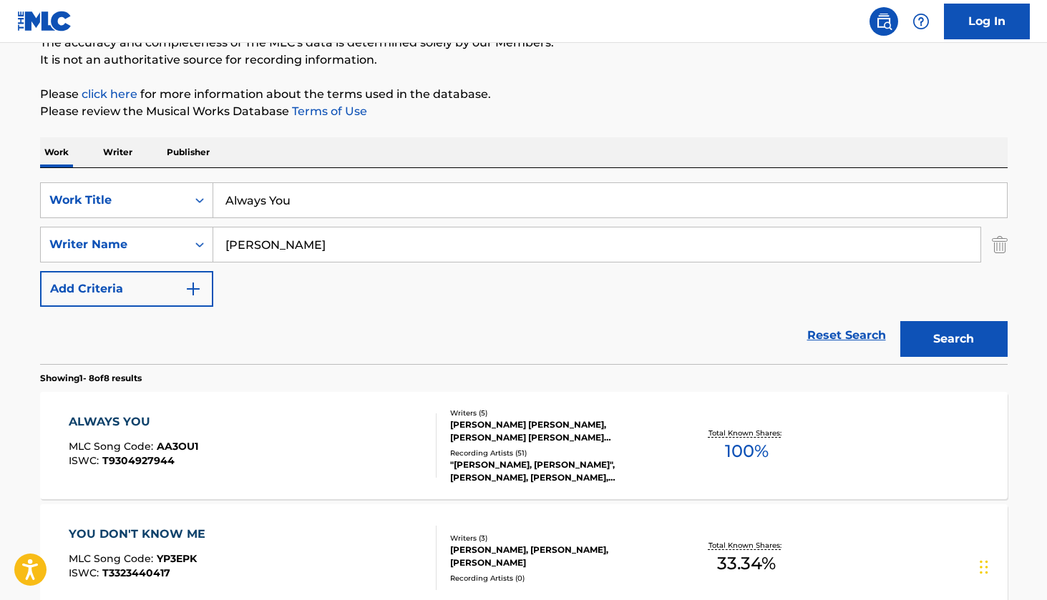
click at [129, 420] on div "ALWAYS YOU" at bounding box center [134, 422] width 130 height 17
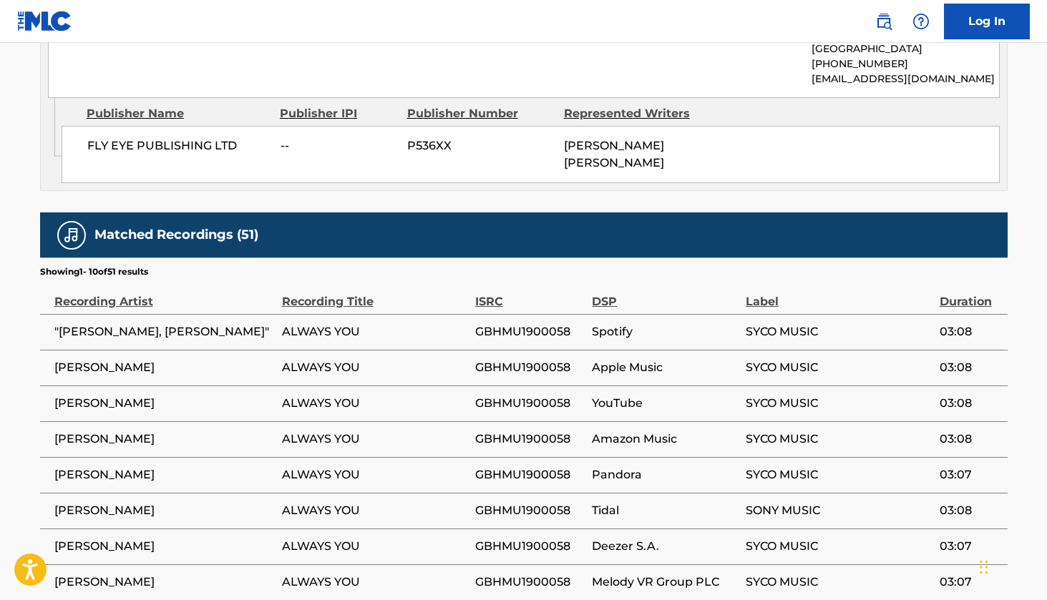
scroll to position [2091, 0]
